Goal: Obtain resource: Download file/media

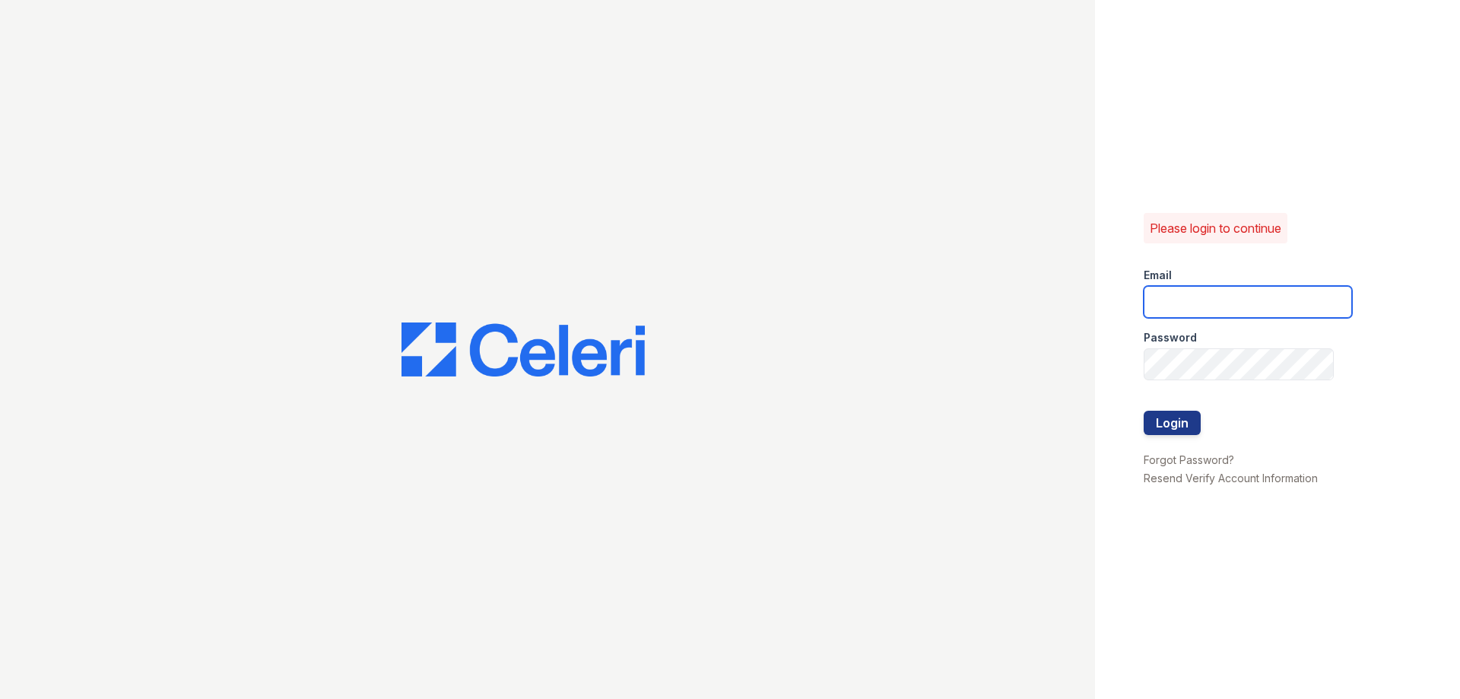
drag, startPoint x: 1204, startPoint y: 304, endPoint x: 1270, endPoint y: 289, distance: 67.1
click at [1205, 304] on input "email" at bounding box center [1247, 302] width 208 height 32
type input "thesocialchico@trinity-pm.com"
click at [1237, 382] on div at bounding box center [1247, 395] width 208 height 30
click at [1184, 427] on button "Login" at bounding box center [1171, 422] width 57 height 24
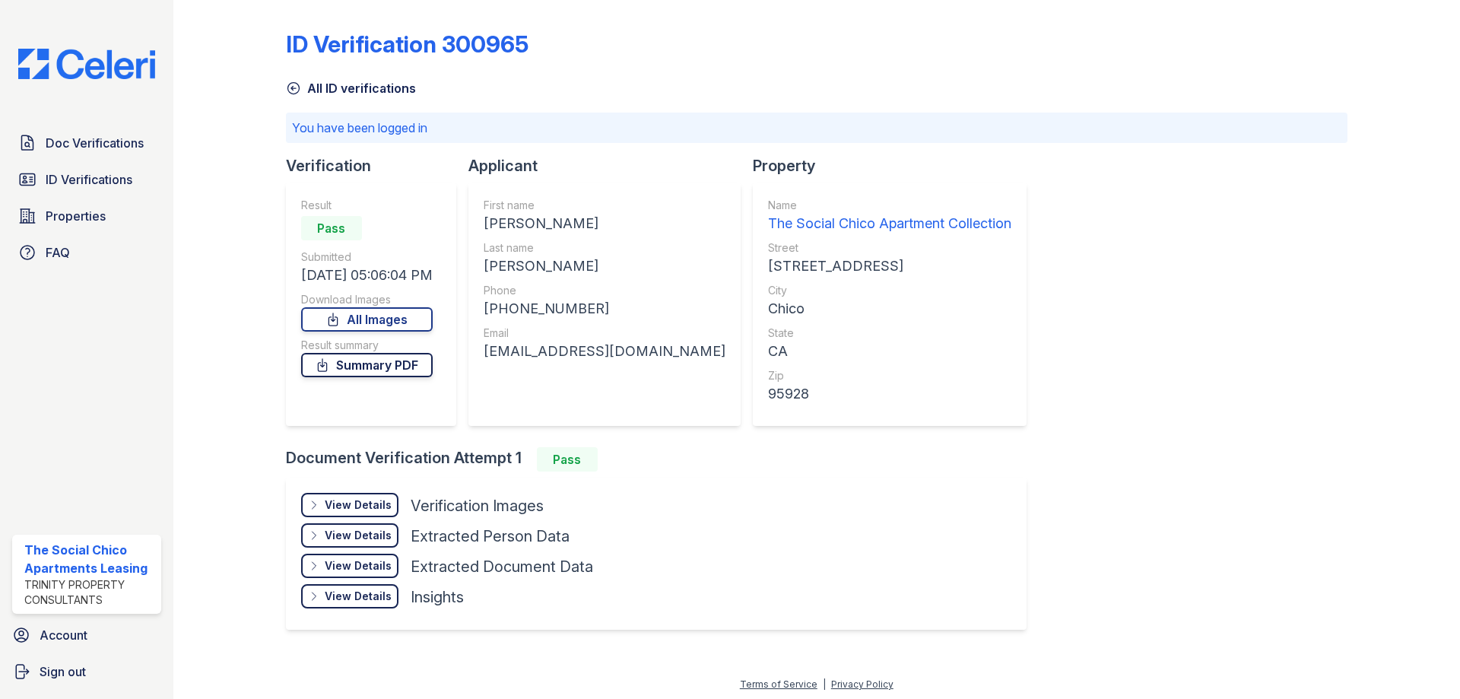
click at [352, 366] on link "Summary PDF" at bounding box center [367, 365] width 132 height 24
